Goal: Use online tool/utility: Utilize a website feature to perform a specific function

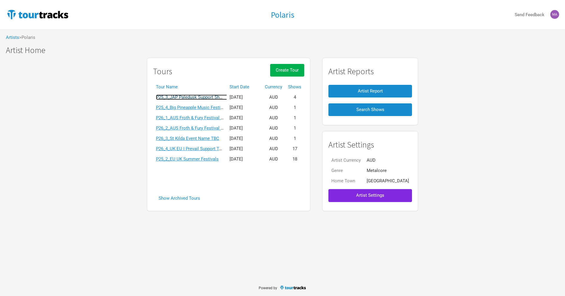
click at [191, 95] on link "P25_3_JAP Paledusk Support Shows" at bounding box center [192, 97] width 72 height 5
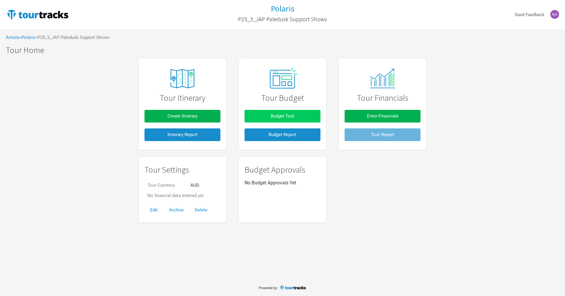
click at [257, 116] on button "Budget Tool" at bounding box center [283, 116] width 76 height 13
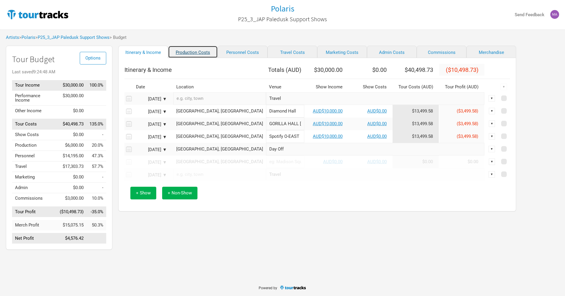
click at [195, 55] on link "Production Costs" at bounding box center [193, 52] width 50 height 12
select select "Shows"
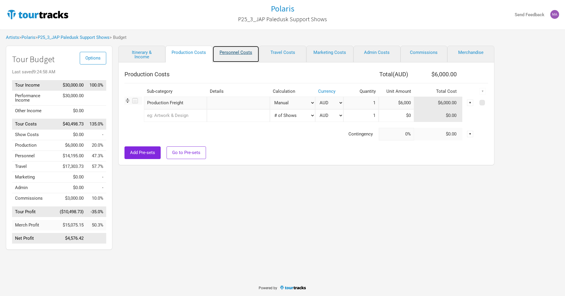
click at [241, 57] on link "Personnel Costs" at bounding box center [236, 54] width 47 height 17
select select "Total Days"
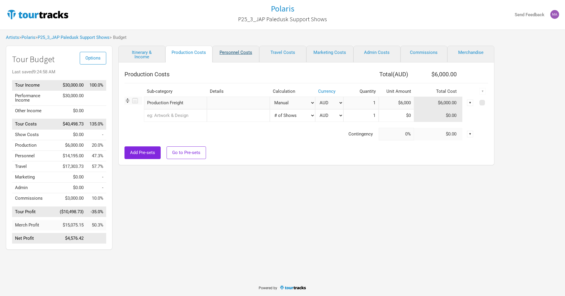
select select "Total Days"
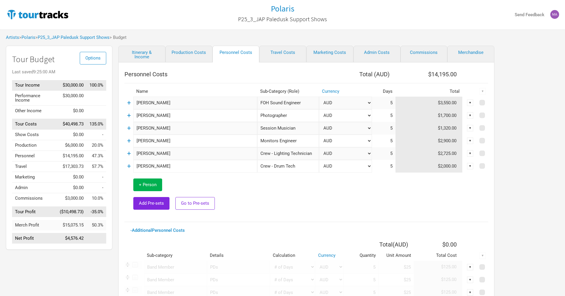
click at [520, 60] on div "Options Tour Budget Last saved 9:25:00 AM Tour Income $30,000.00 100.0% Perform…" at bounding box center [282, 208] width 565 height 325
